Goal: Information Seeking & Learning: Learn about a topic

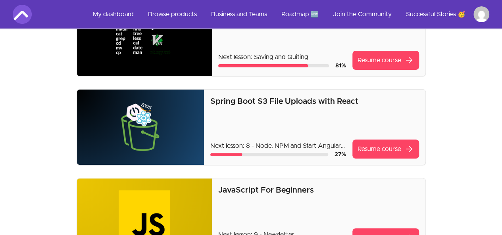
scroll to position [90, 0]
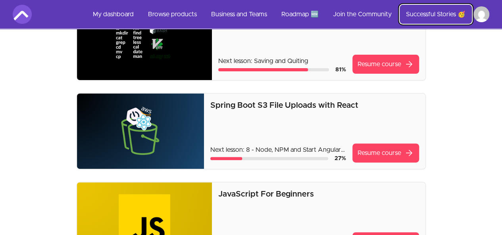
click at [437, 10] on link "Successful Stories 🥳" at bounding box center [435, 14] width 72 height 19
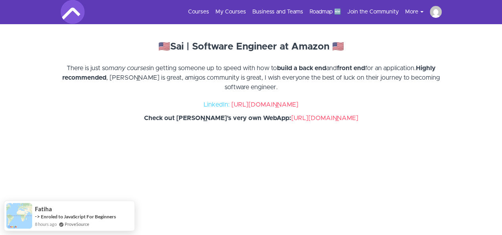
click at [207, 8] on ul "Courses My Courses Business and Teams Roadmap 🆕 Join the Community More Success…" at bounding box center [312, 12] width 260 height 12
click at [225, 10] on link "My Courses" at bounding box center [230, 12] width 31 height 8
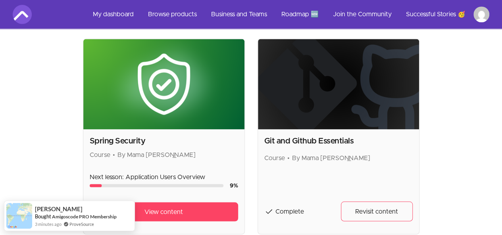
scroll to position [607, 0]
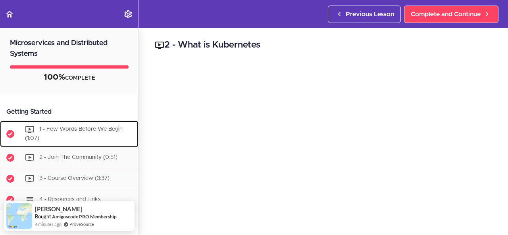
click at [92, 125] on div "1 - Few Words Before We Begin (1:07)" at bounding box center [80, 134] width 118 height 26
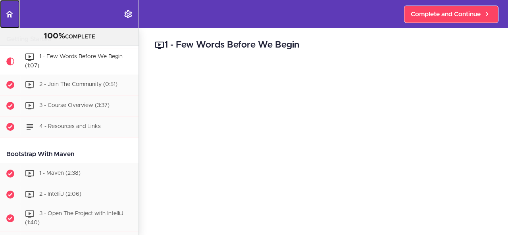
click at [10, 11] on use "Back to course curriculum" at bounding box center [10, 14] width 8 height 7
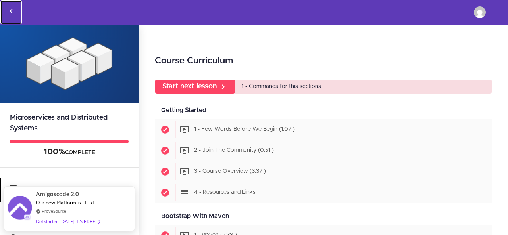
click at [13, 8] on icon "Back to courses" at bounding box center [11, 11] width 10 height 10
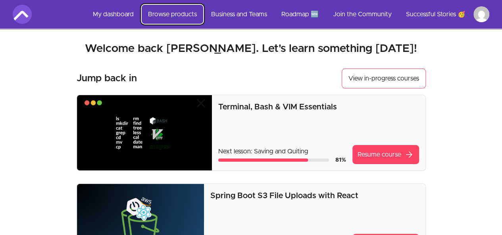
click at [178, 15] on link "Browse products" at bounding box center [172, 14] width 61 height 19
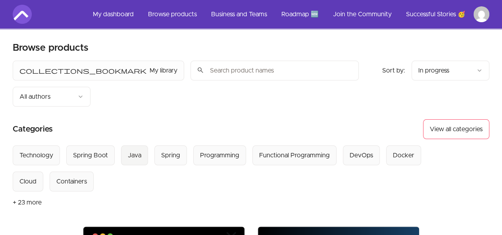
click at [128, 151] on div "Java" at bounding box center [134, 156] width 13 height 10
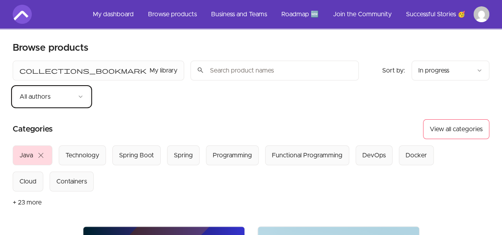
click at [296, 151] on div "Functional Programming" at bounding box center [307, 156] width 71 height 10
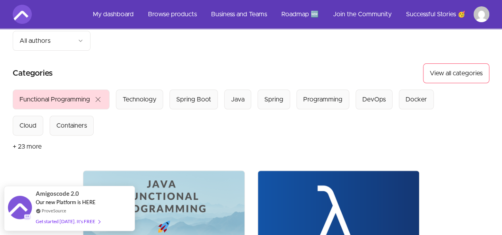
scroll to position [33, 0]
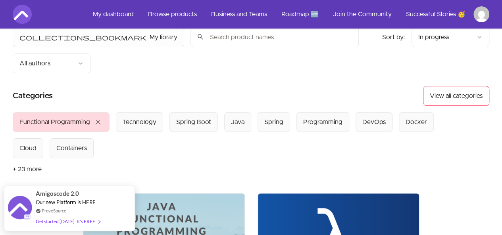
click at [31, 158] on button "+ 23 more" at bounding box center [27, 169] width 29 height 22
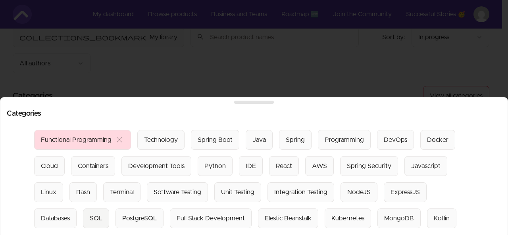
click at [90, 214] on div "SQL" at bounding box center [96, 219] width 13 height 10
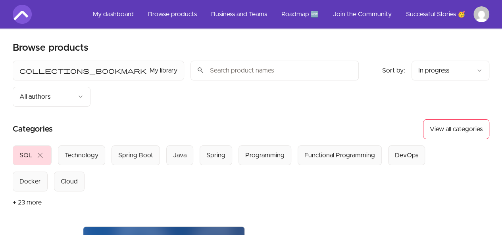
click at [0, 142] on section "Browse products Product filters: collections_bookmark My library Sort by: impor…" at bounding box center [251, 217] width 502 height 376
click at [170, 15] on link "Browse products" at bounding box center [172, 14] width 61 height 19
click at [94, 10] on link "My dashboard" at bounding box center [113, 14] width 54 height 19
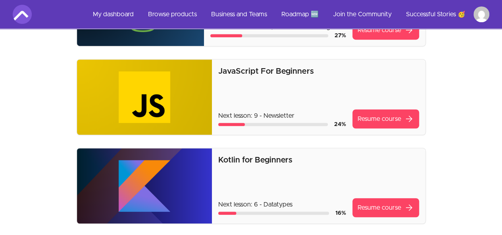
scroll to position [113, 0]
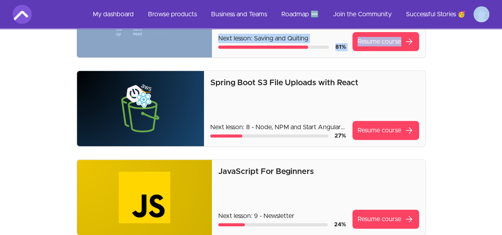
drag, startPoint x: 479, startPoint y: 31, endPoint x: 475, endPoint y: 19, distance: 12.4
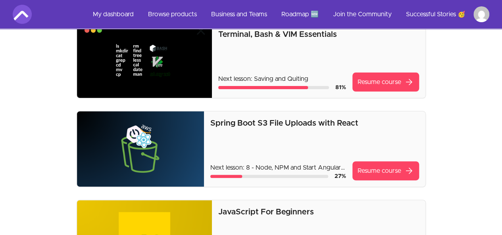
scroll to position [44, 0]
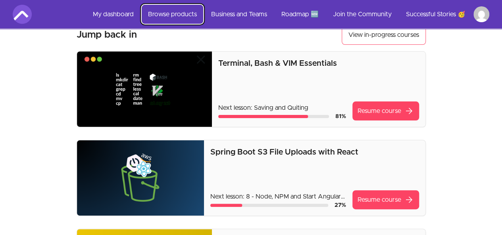
click at [187, 19] on link "Browse products" at bounding box center [172, 14] width 61 height 19
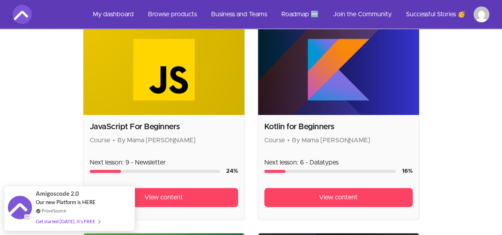
scroll to position [617, 0]
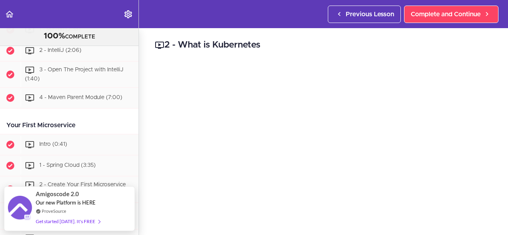
scroll to position [152, 0]
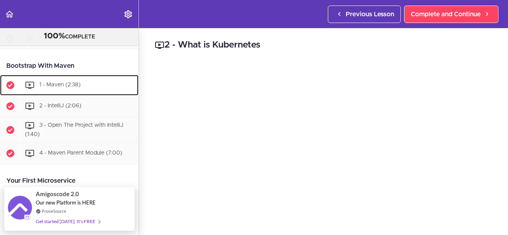
click at [71, 81] on div "1 - Maven (2:38)" at bounding box center [80, 85] width 118 height 17
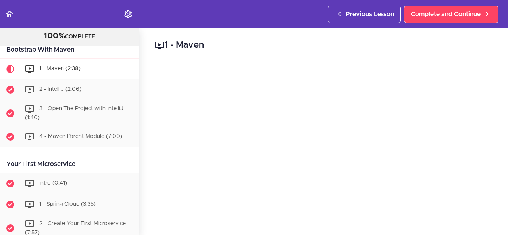
click at [422, 46] on h2 "1 - Maven" at bounding box center [393, 44] width 476 height 13
click at [425, 51] on h2 "1 - Maven" at bounding box center [393, 44] width 476 height 13
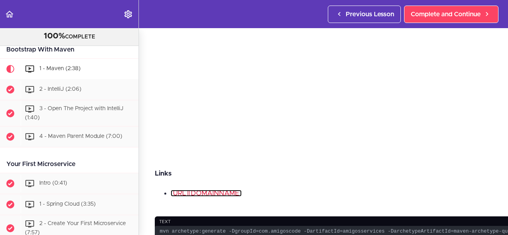
click at [242, 190] on link "[URL][DOMAIN_NAME]" at bounding box center [206, 193] width 71 height 7
